Goal: Task Accomplishment & Management: Manage account settings

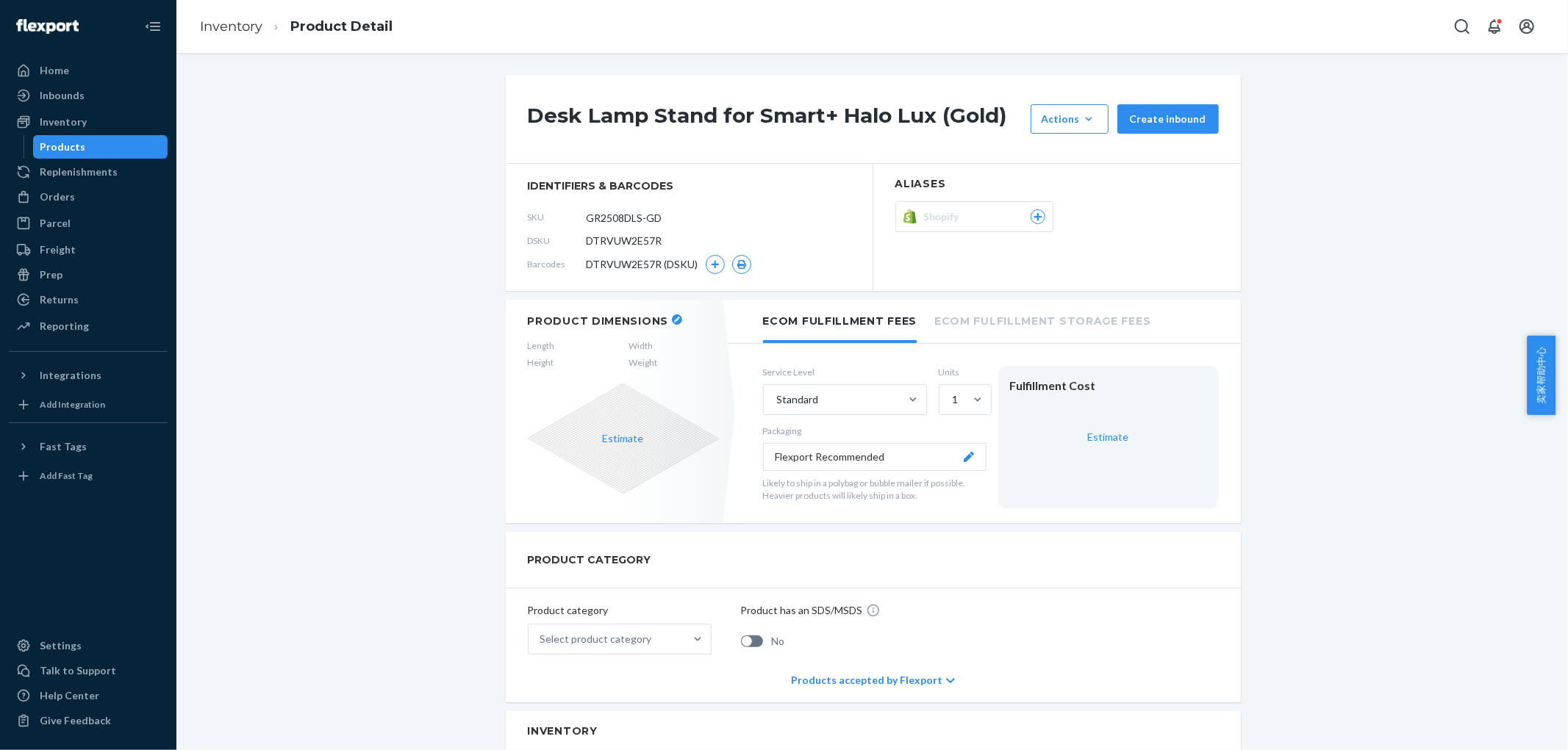
click at [710, 261] on icon "button" at bounding box center [714, 264] width 9 height 9
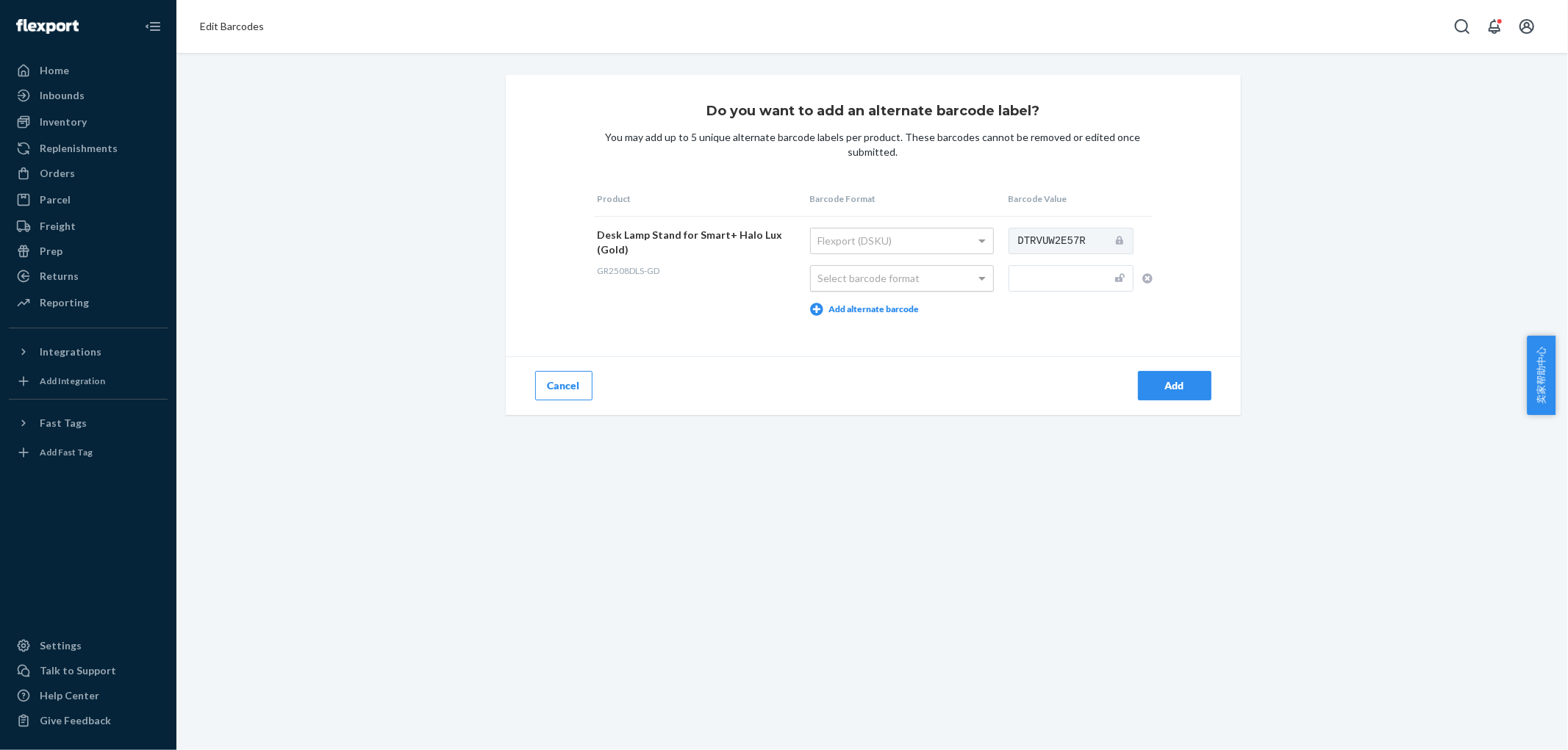
click at [951, 278] on div "Select barcode format" at bounding box center [902, 278] width 182 height 25
click at [1056, 276] on input "text" at bounding box center [1071, 278] width 125 height 27
paste input "0764333208327"
type input "0764333208327"
click at [1151, 379] on div "Add" at bounding box center [1175, 386] width 49 height 15
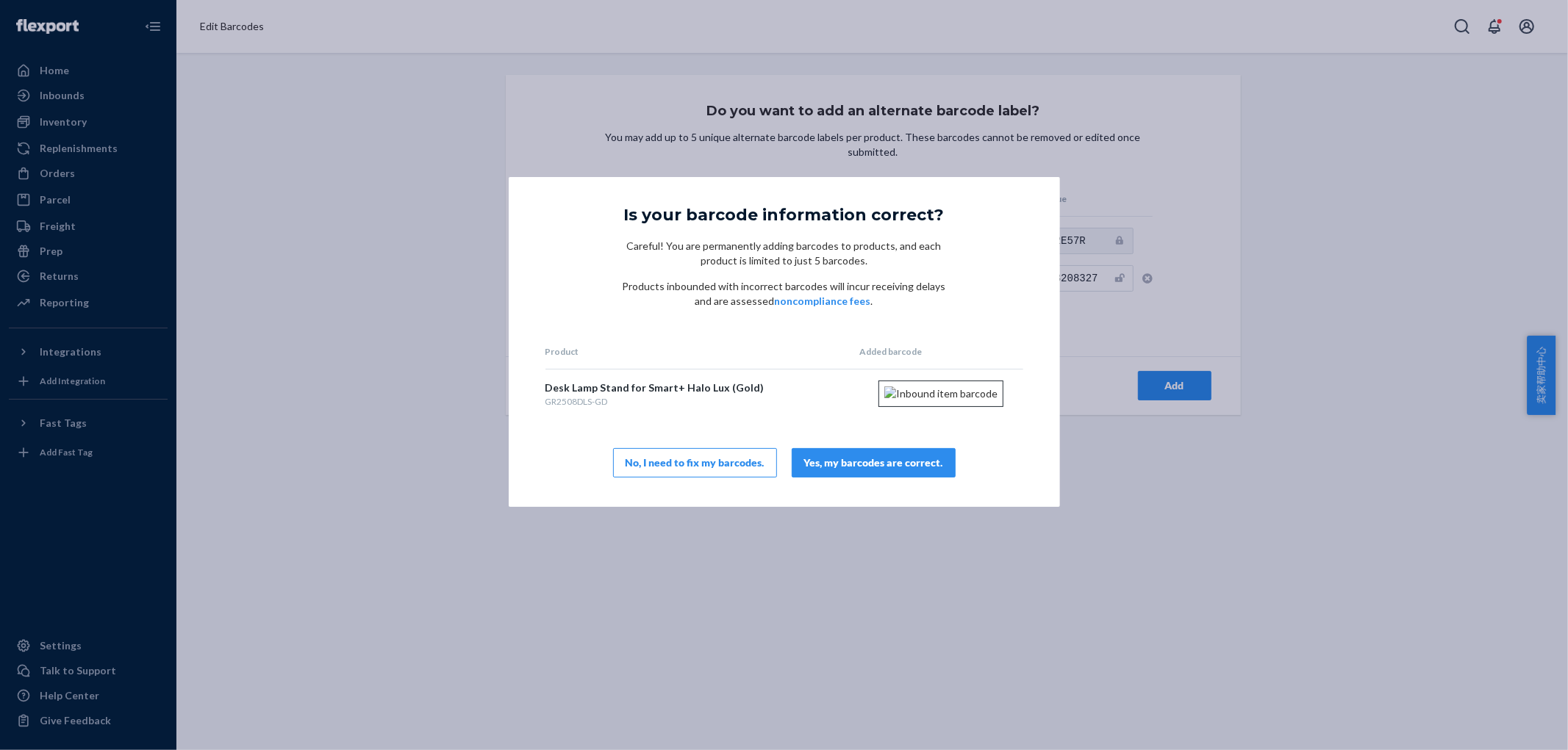
click at [892, 470] on div "Yes, my barcodes are correct." at bounding box center [873, 463] width 139 height 15
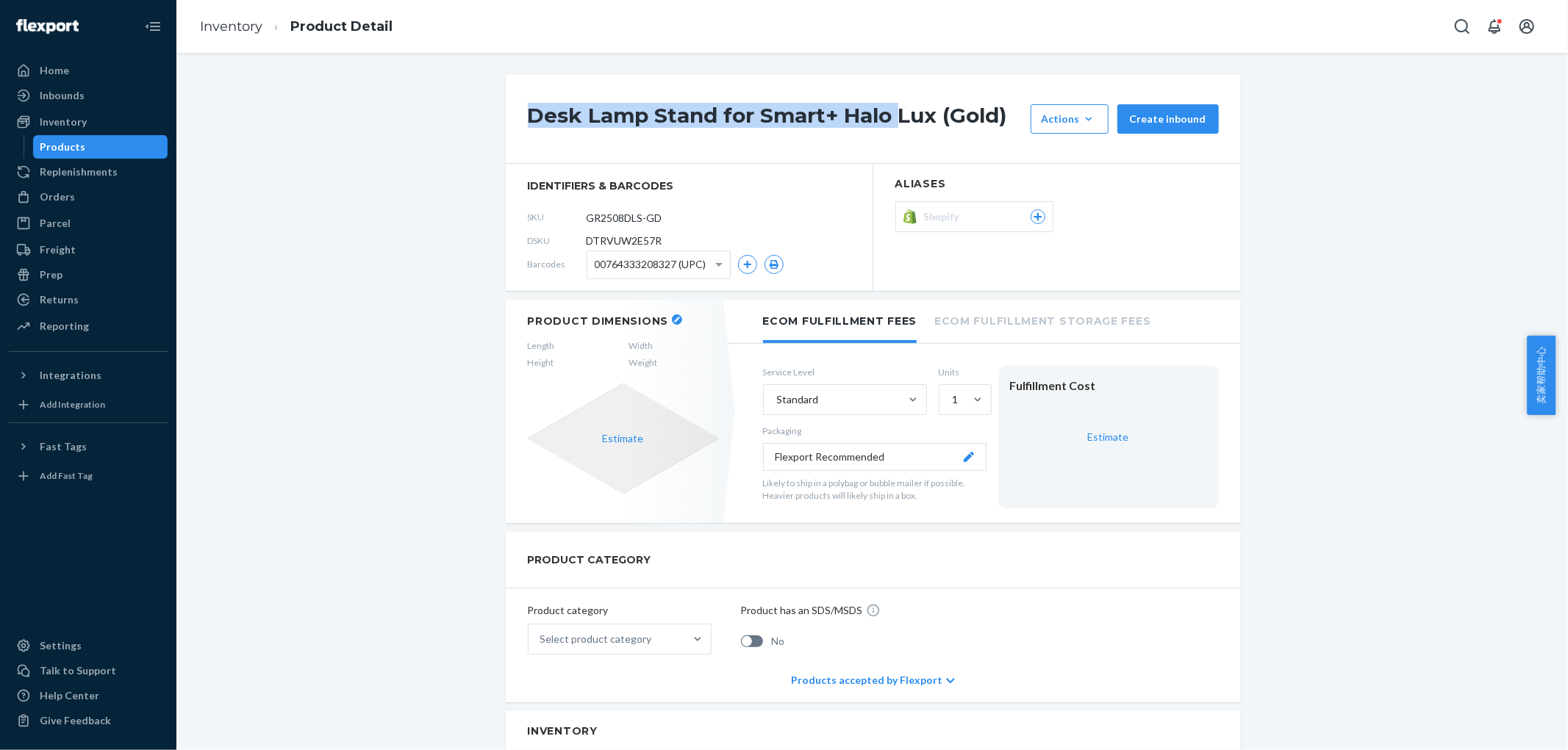
drag, startPoint x: 515, startPoint y: 116, endPoint x: 892, endPoint y: 129, distance: 377.2
click at [892, 129] on div "Desk Lamp Stand for Smart+ Halo Lux (Gold) Actions Hide Set up as a bundle Crea…" at bounding box center [873, 120] width 735 height 89
copy h1 "Desk Lamp Stand for Smart+ Halo"
click at [893, 122] on h1 "Desk Lamp Stand for Smart+ Halo Lux (Gold)" at bounding box center [776, 119] width 496 height 29
drag, startPoint x: 520, startPoint y: 114, endPoint x: 864, endPoint y: 113, distance: 344.0
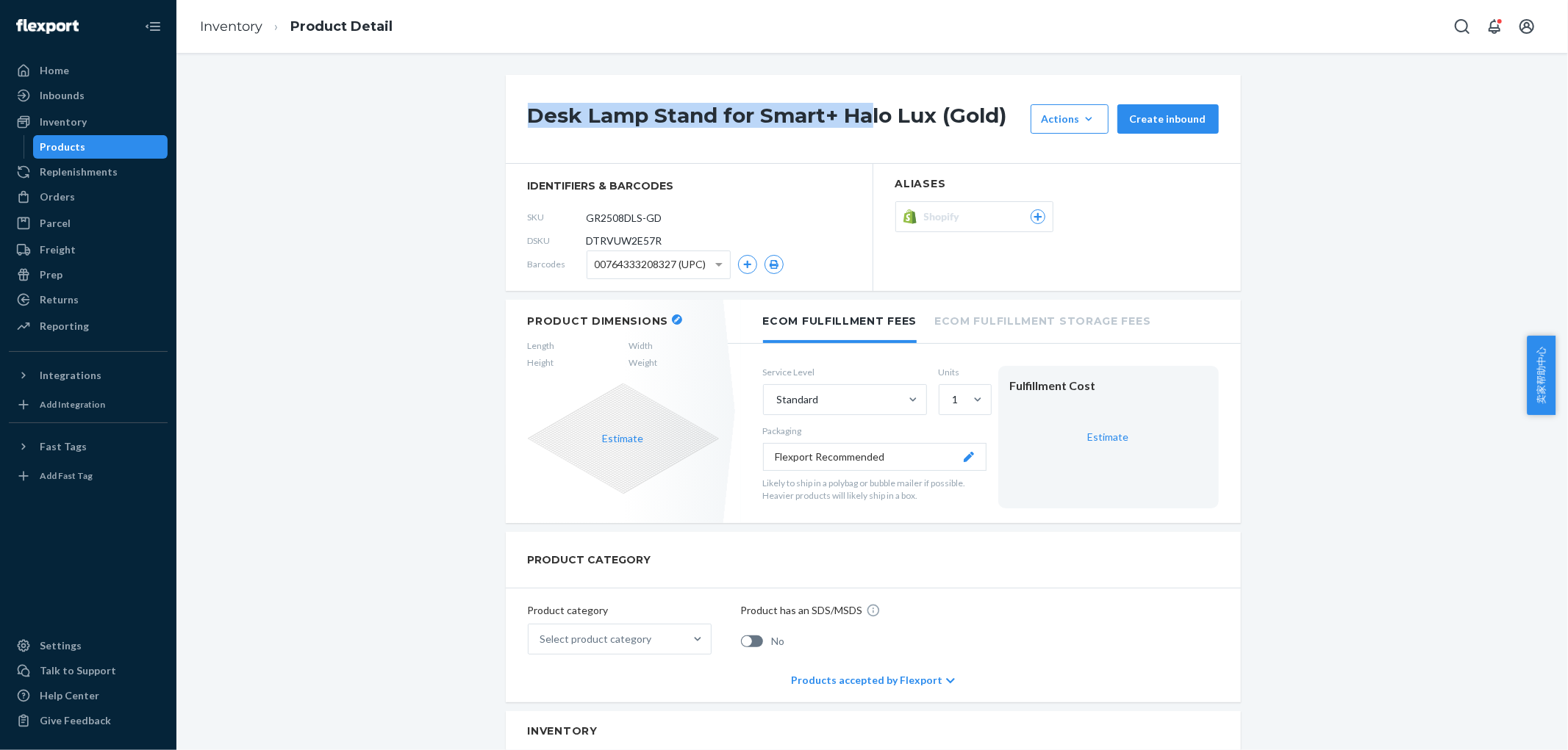
click at [864, 113] on div "Desk Lamp Stand for Smart+ Halo Lux (Gold) Actions Hide Set up as a bundle Crea…" at bounding box center [873, 120] width 735 height 89
copy h1 "Desk Lamp Stand for Smart+ Ha"
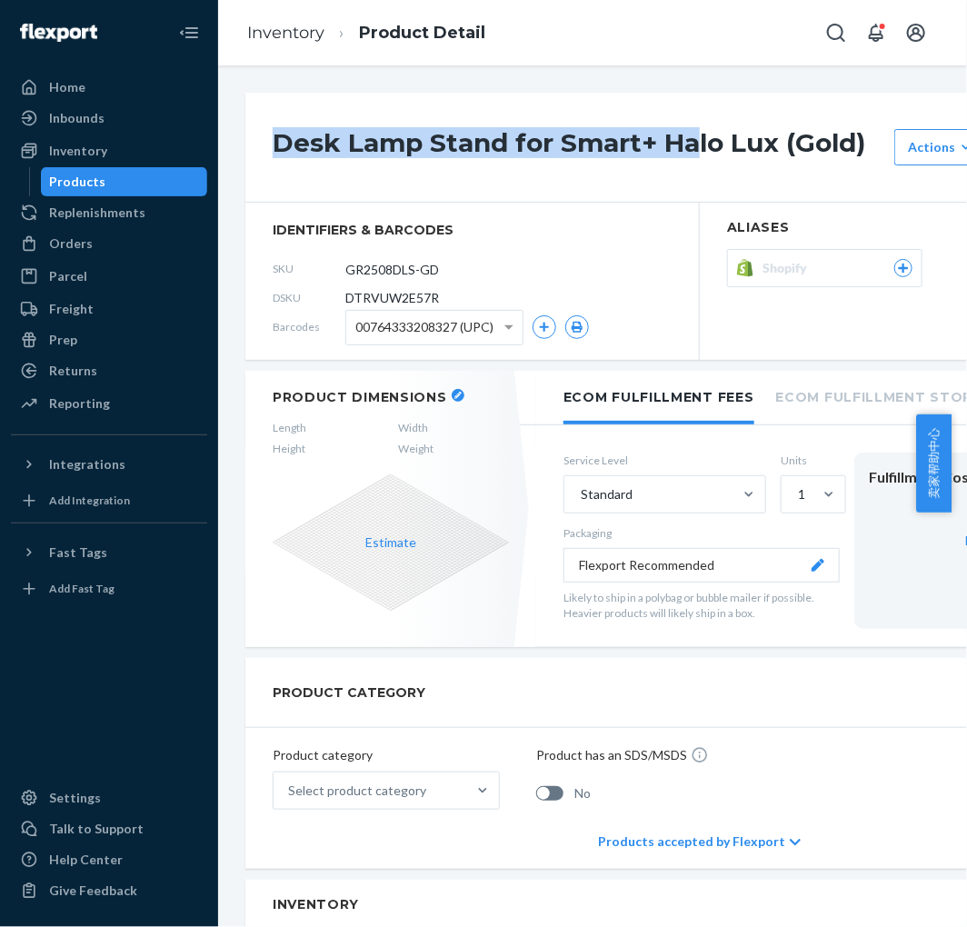
click at [452, 392] on button "button" at bounding box center [458, 395] width 13 height 13
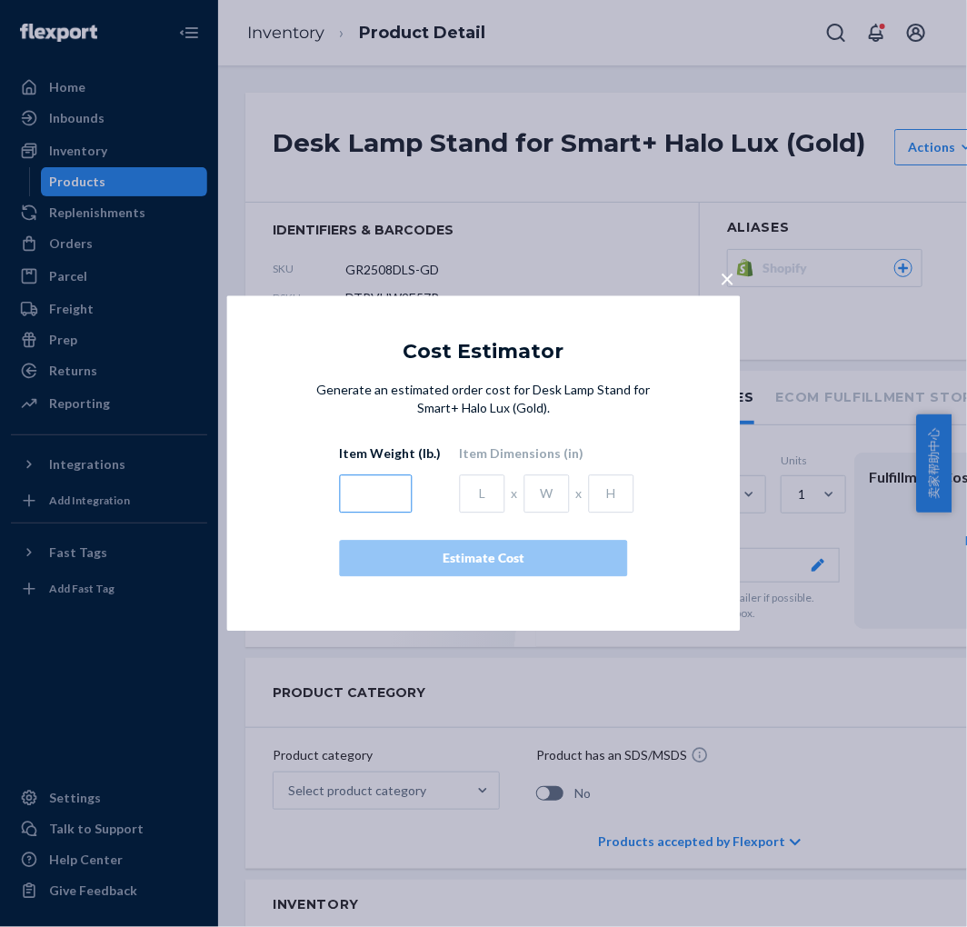
click at [395, 484] on input "text" at bounding box center [376, 494] width 73 height 38
type input "1.335"
click at [479, 496] on input "text" at bounding box center [482, 494] width 45 height 38
type input "8.2"
click at [537, 495] on input "text" at bounding box center [546, 494] width 45 height 38
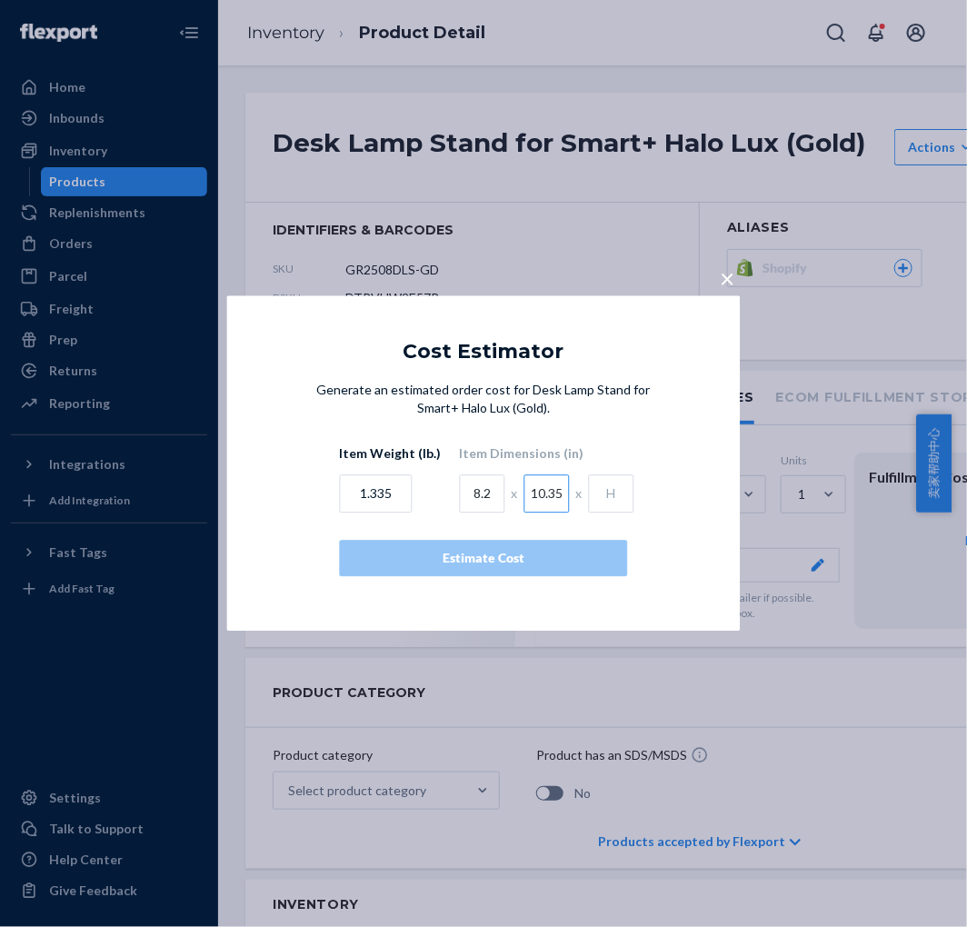
type input "10.35"
click at [603, 494] on input "text" at bounding box center [611, 494] width 45 height 38
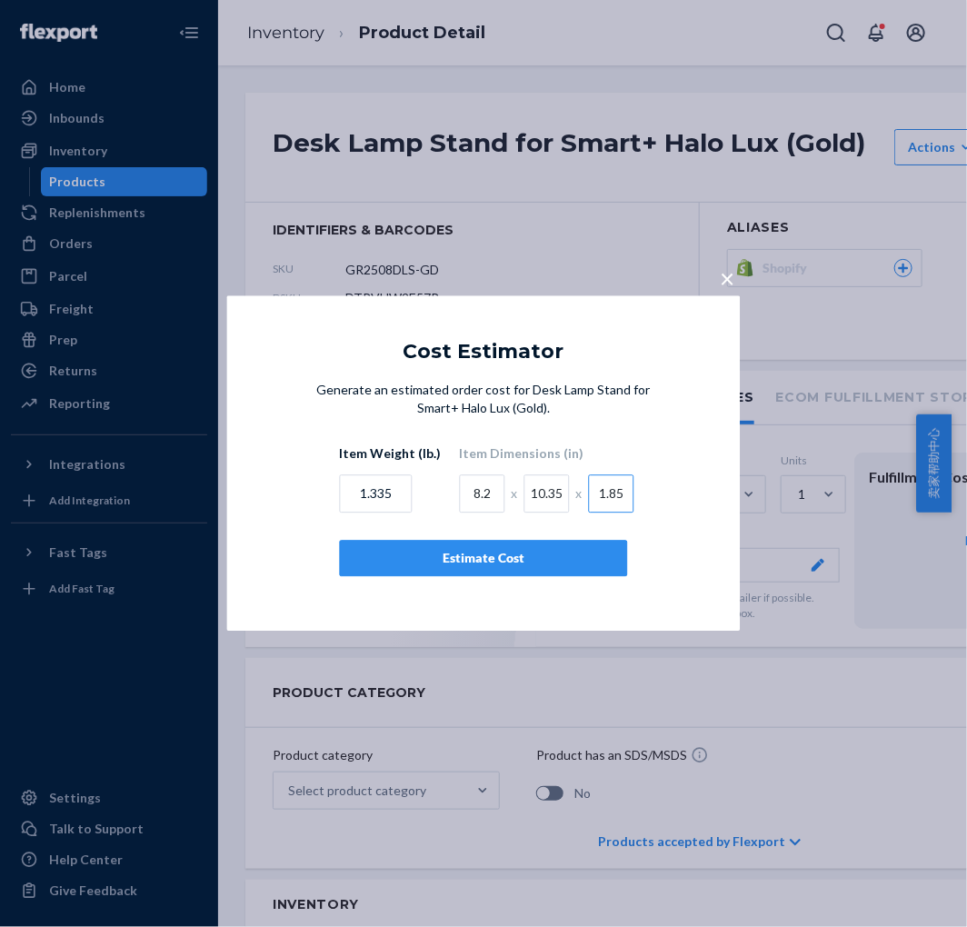
type input "1.85"
click at [571, 555] on div "Estimate Cost" at bounding box center [483, 559] width 257 height 18
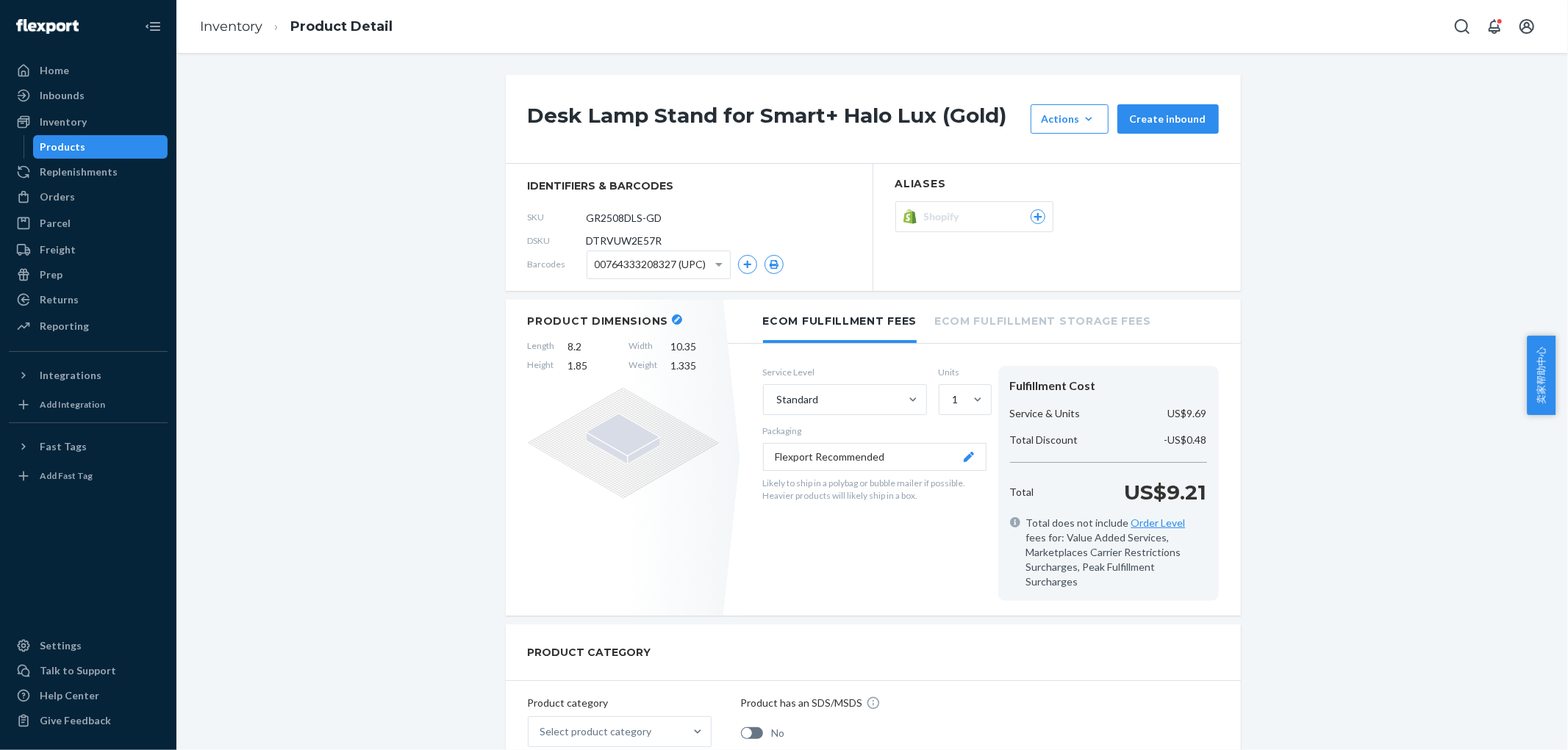
drag, startPoint x: 1401, startPoint y: 270, endPoint x: 1303, endPoint y: 311, distance: 106.2
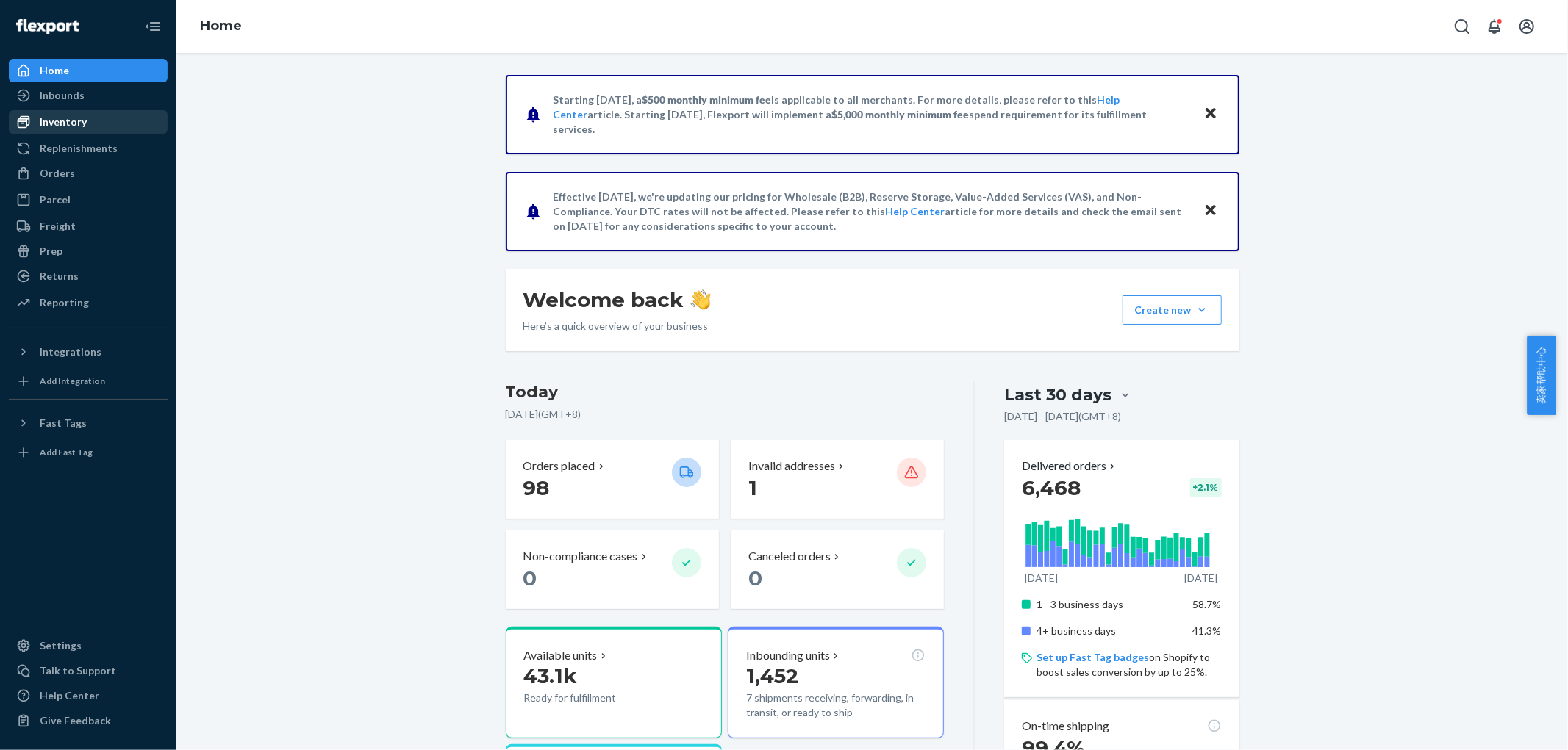
click at [104, 120] on div "Inventory" at bounding box center [88, 121] width 156 height 20
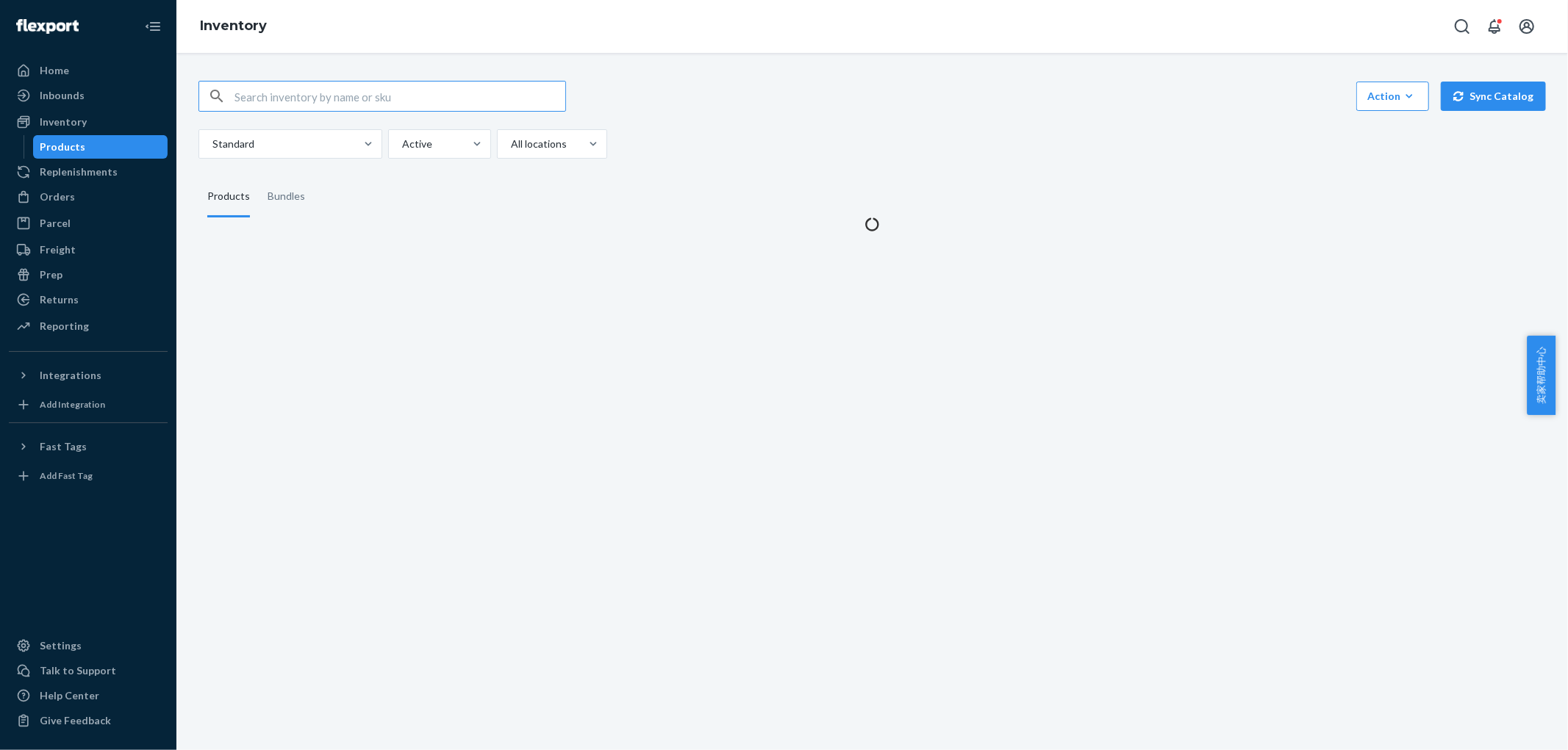
click at [488, 94] on input "text" at bounding box center [399, 96] width 331 height 29
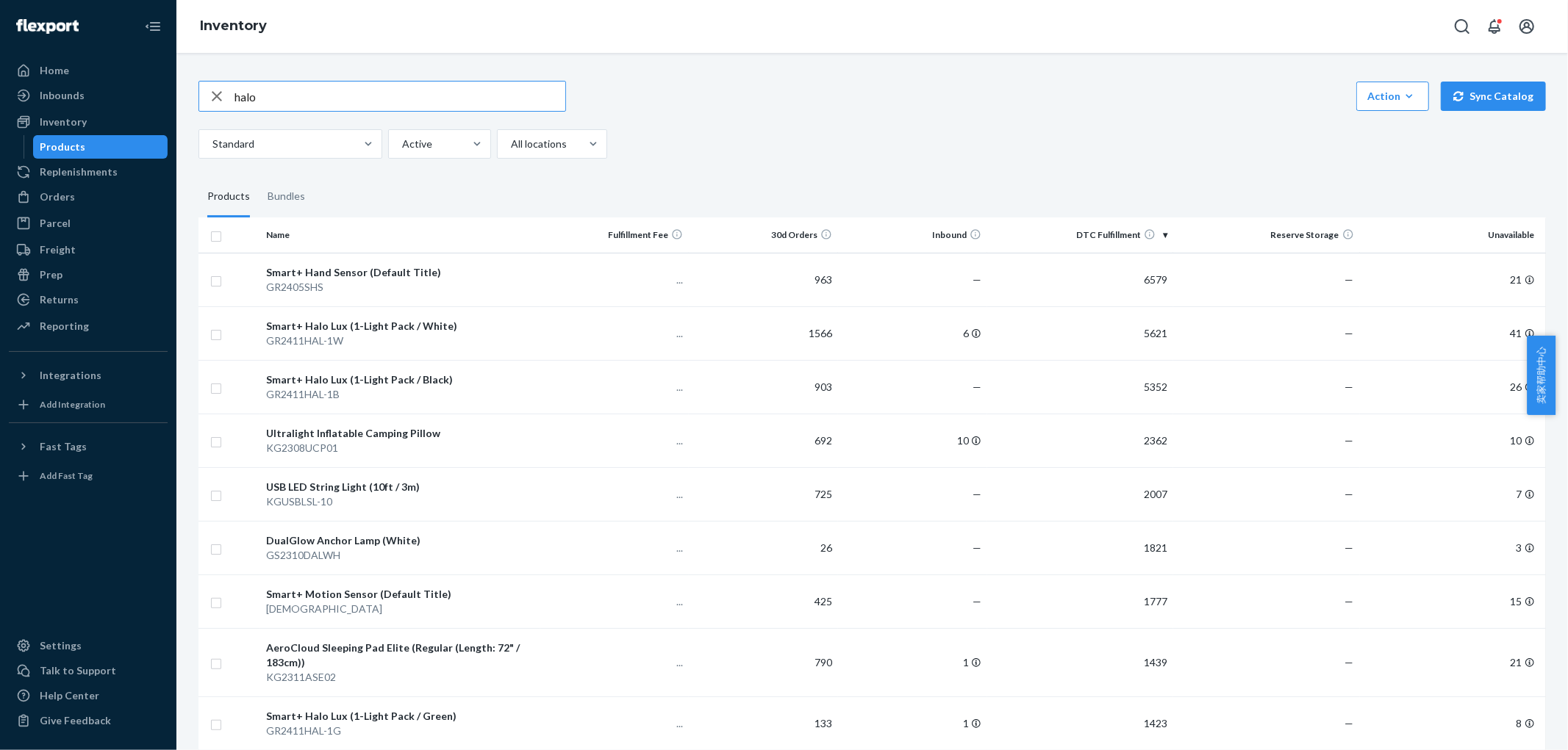
type input "halo"
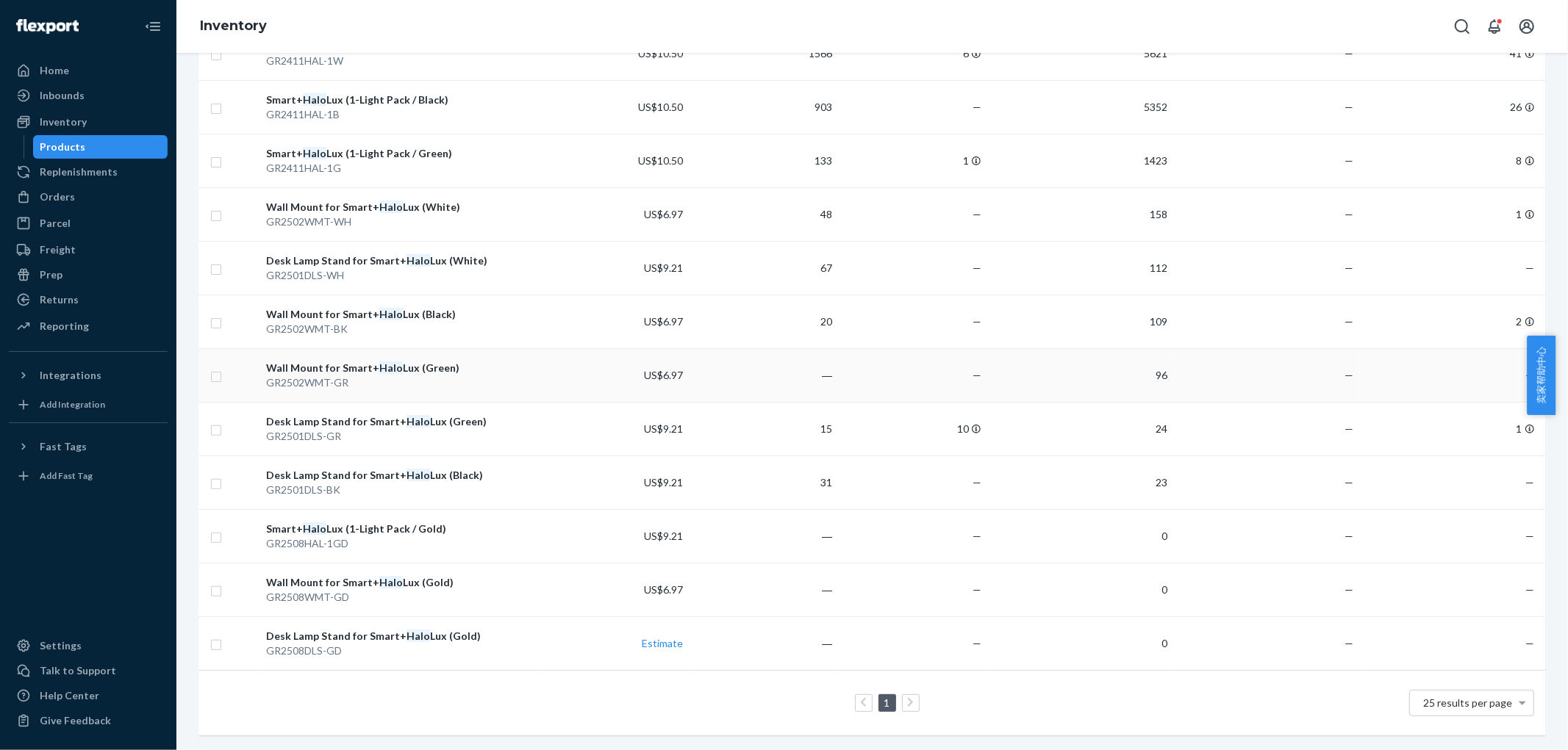
scroll to position [238, 0]
click at [509, 254] on div "Desk Lamp Stand for Smart+ Halo Lux (White)" at bounding box center [399, 261] width 268 height 15
